Goal: Task Accomplishment & Management: Manage account settings

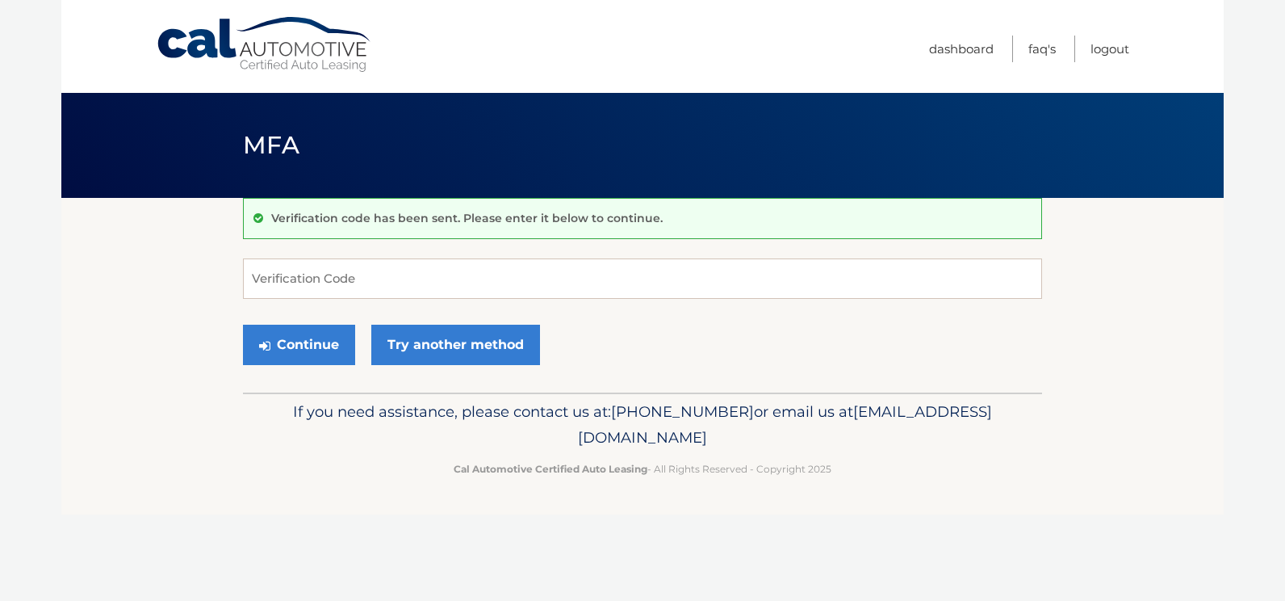
click at [396, 269] on input "Verification Code" at bounding box center [642, 278] width 799 height 40
type input "633338"
click at [243, 325] on button "Continue" at bounding box center [299, 345] width 112 height 40
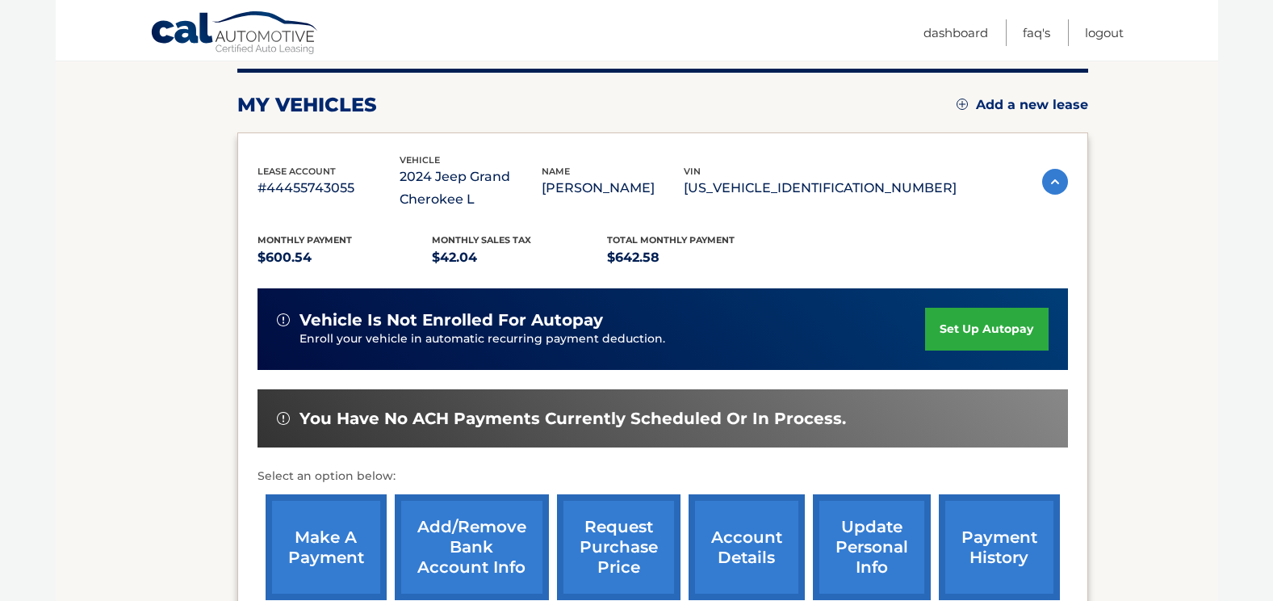
scroll to position [242, 0]
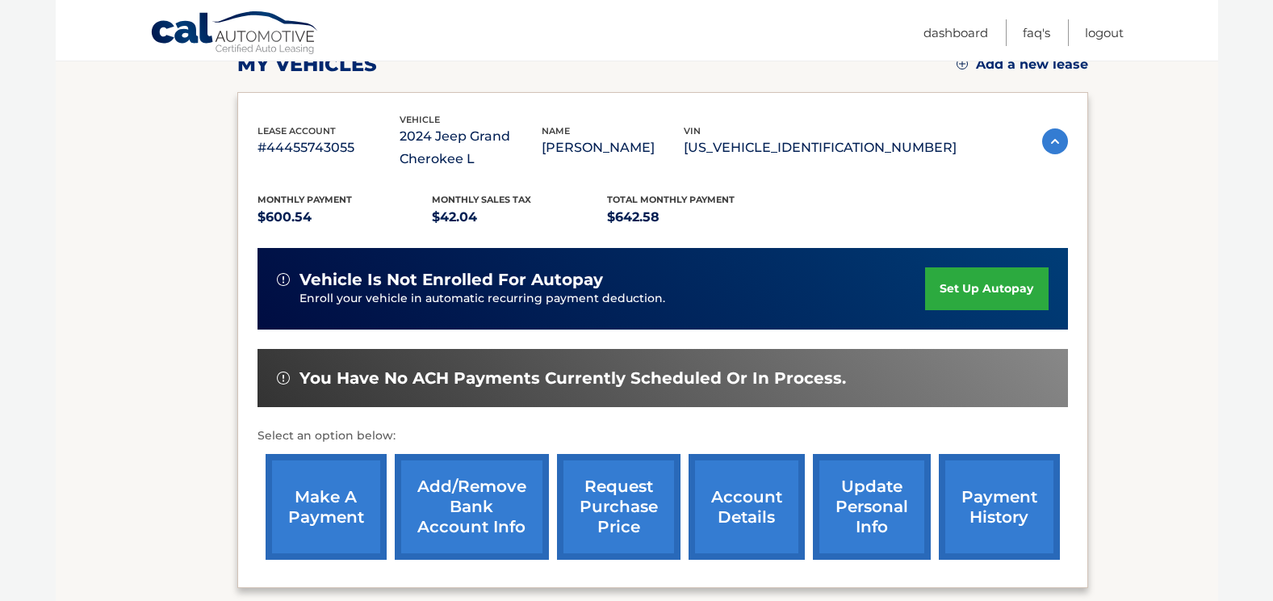
click at [999, 509] on link "payment history" at bounding box center [999, 507] width 121 height 106
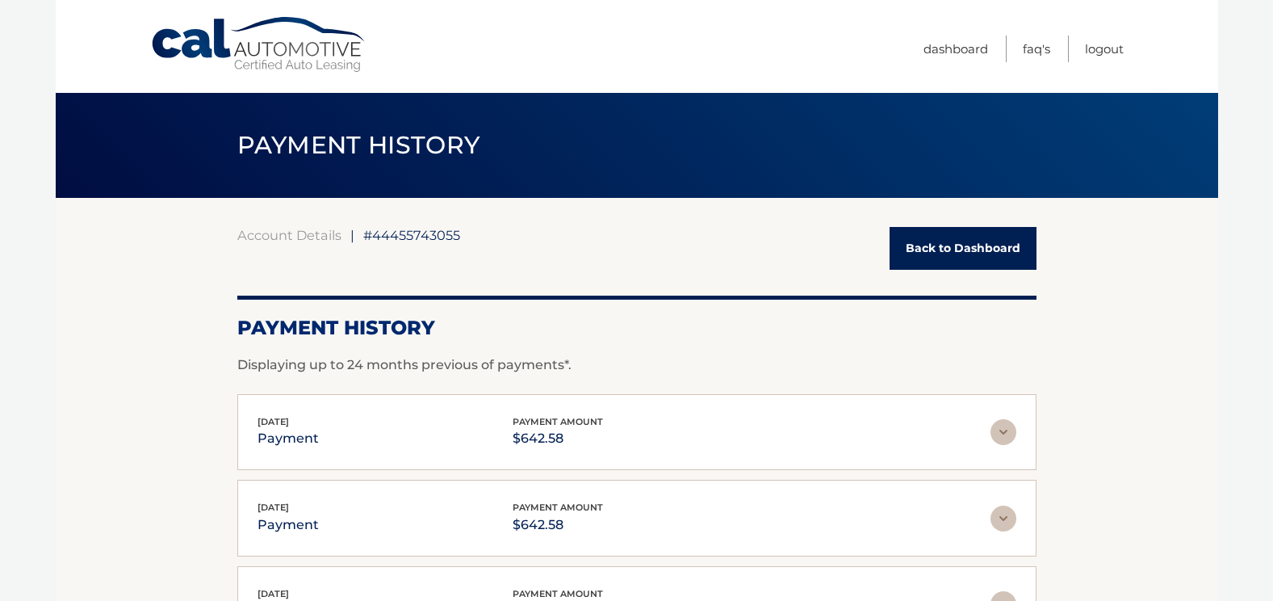
click at [1003, 425] on img at bounding box center [1003, 432] width 26 height 26
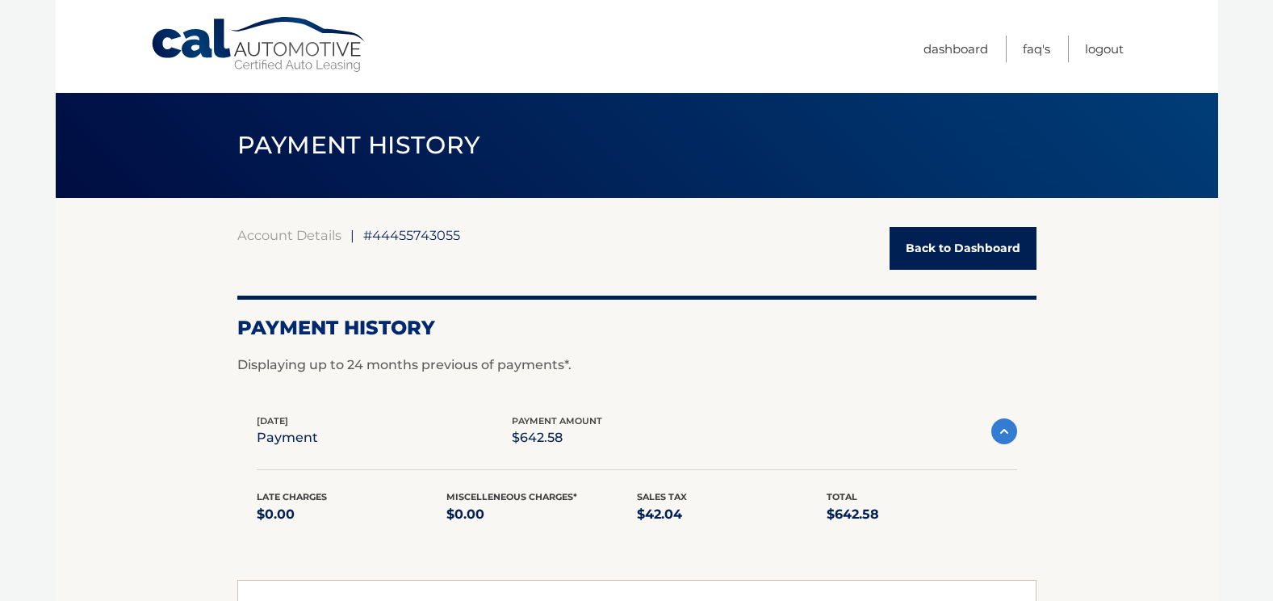
click at [1003, 425] on img at bounding box center [1004, 431] width 26 height 26
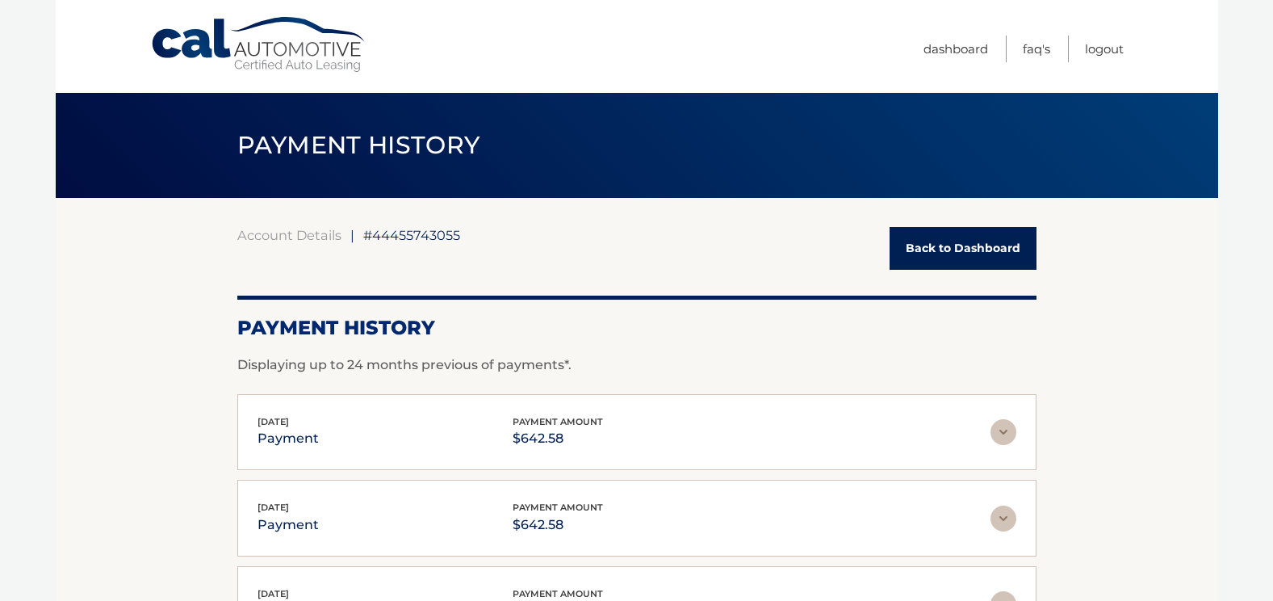
click at [307, 64] on link "Cal Automotive" at bounding box center [259, 44] width 218 height 57
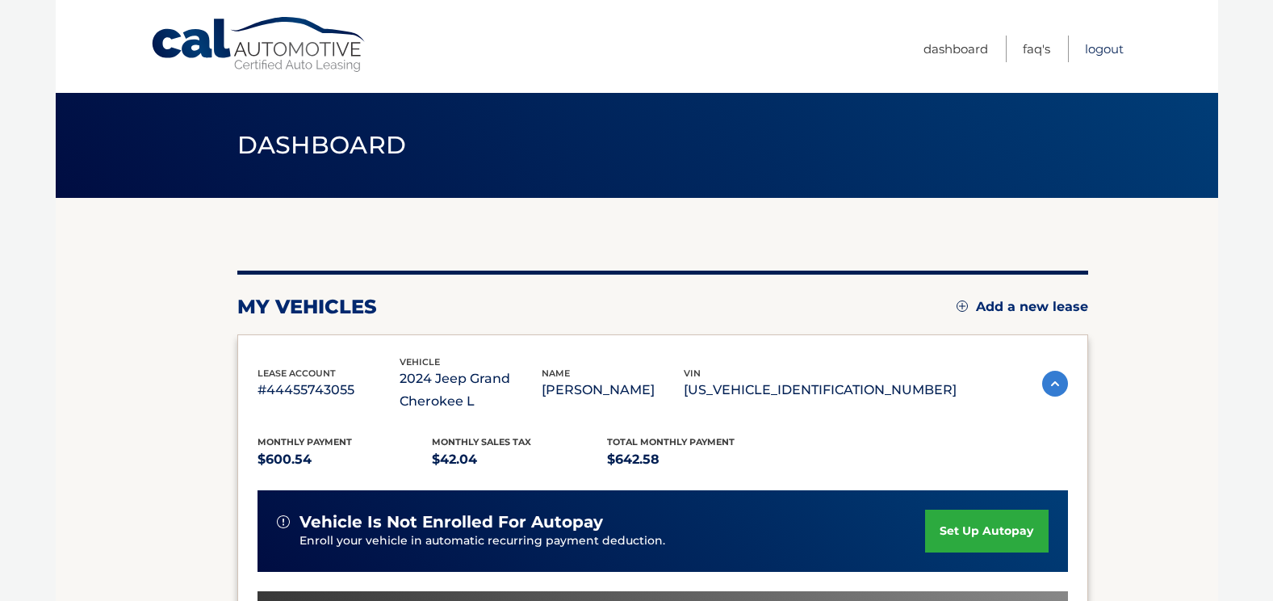
click at [1103, 53] on link "Logout" at bounding box center [1104, 49] width 39 height 27
